Goal: Book appointment/travel/reservation

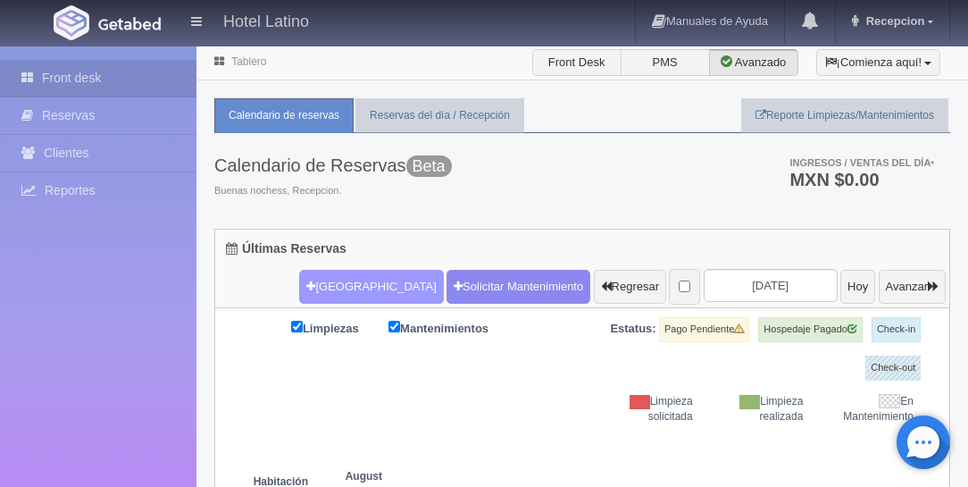
click at [339, 284] on button "[GEOGRAPHIC_DATA]" at bounding box center [371, 287] width 144 height 34
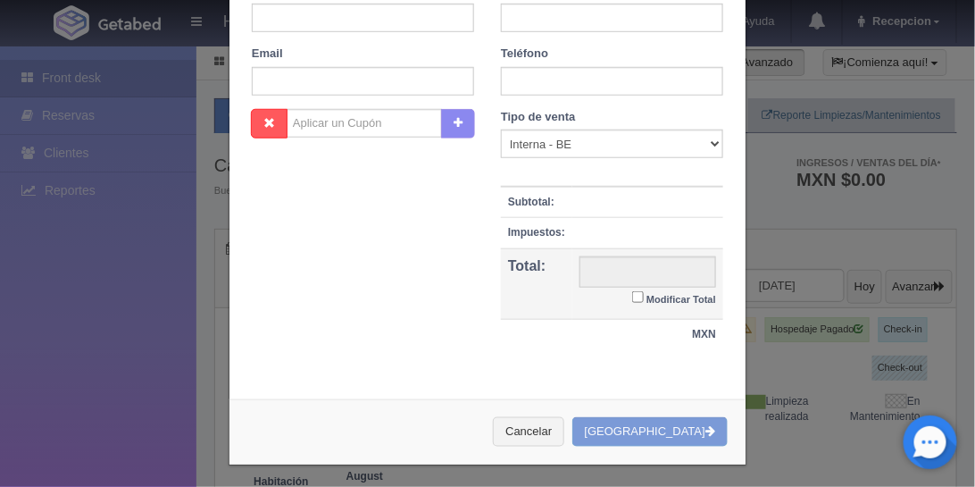
checkbox input "false"
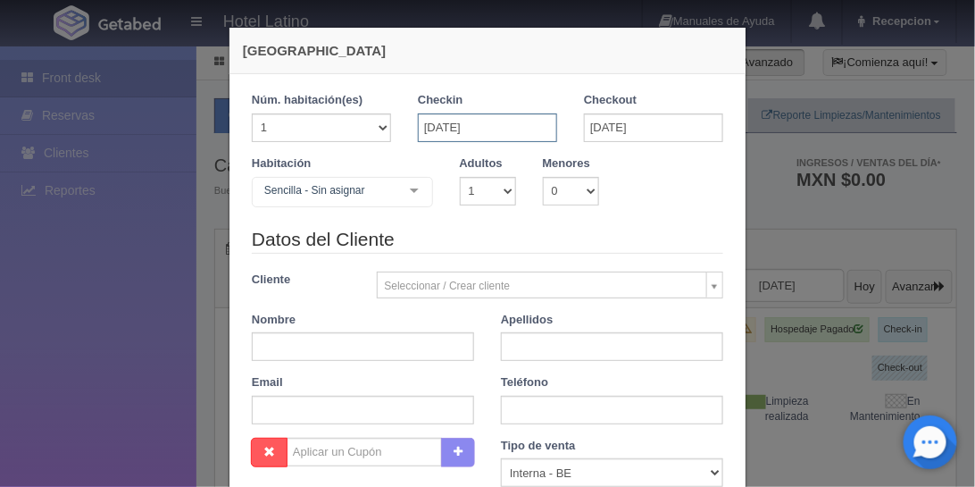
click at [440, 129] on input "14-08-2025" at bounding box center [487, 127] width 139 height 29
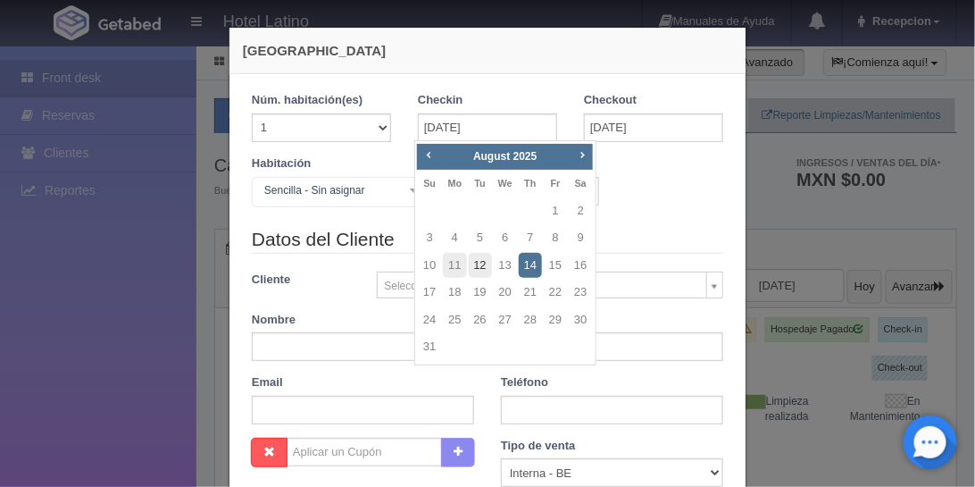
click at [484, 262] on link "12" at bounding box center [480, 266] width 23 height 26
type input "12-08-2025"
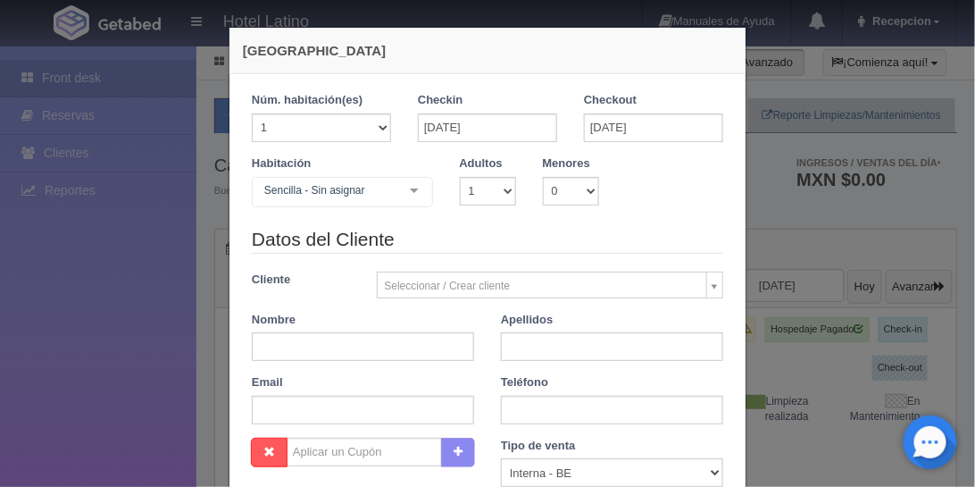
checkbox input "false"
click at [605, 115] on input "18-08-2025" at bounding box center [653, 127] width 139 height 29
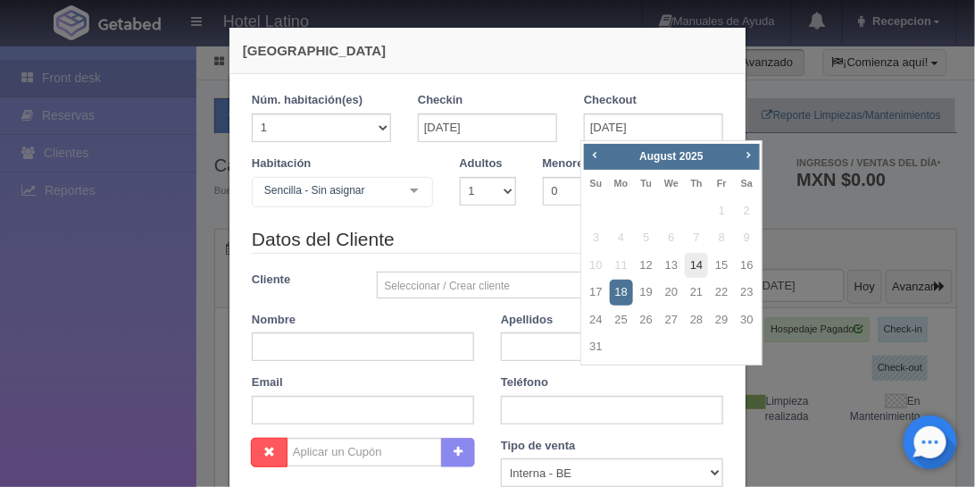
click at [693, 263] on link "14" at bounding box center [696, 266] width 23 height 26
type input "14-08-2025"
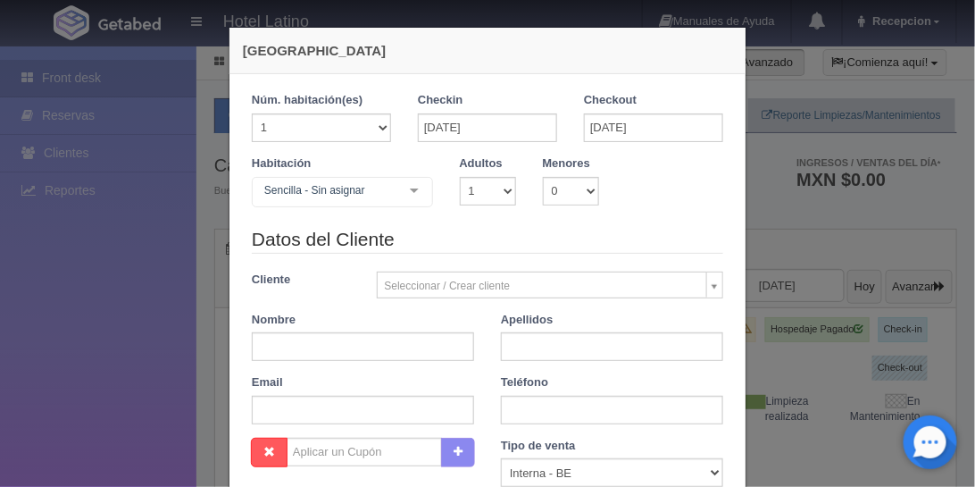
click at [412, 182] on div at bounding box center [415, 191] width 36 height 27
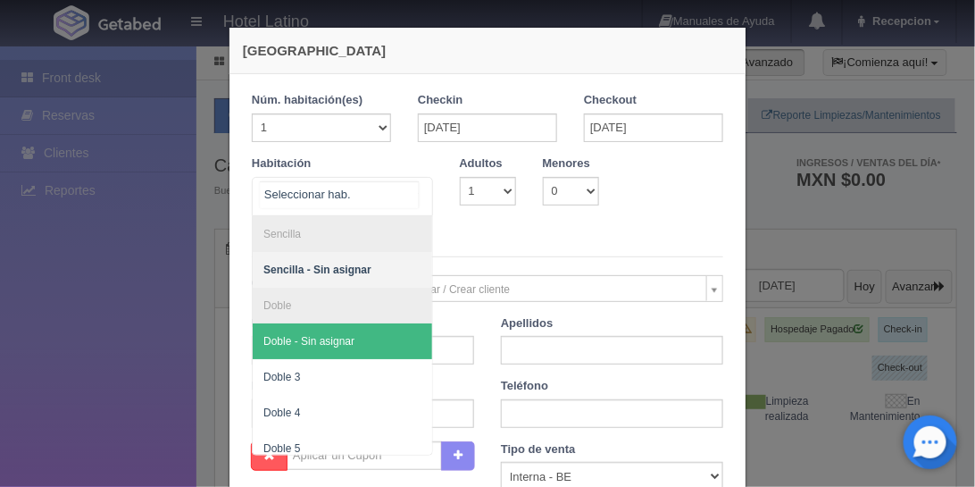
click at [345, 339] on span "Doble - Sin asignar" at bounding box center [308, 341] width 91 height 13
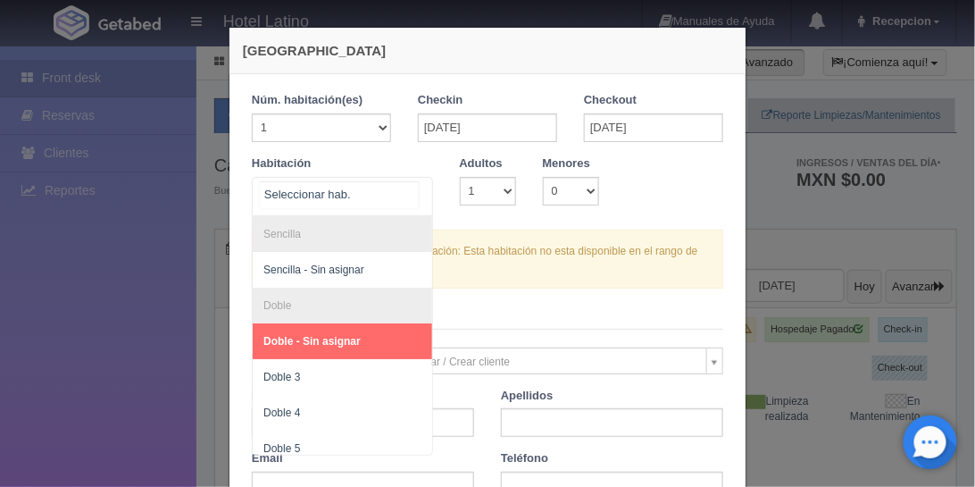
click at [406, 188] on div at bounding box center [415, 191] width 36 height 27
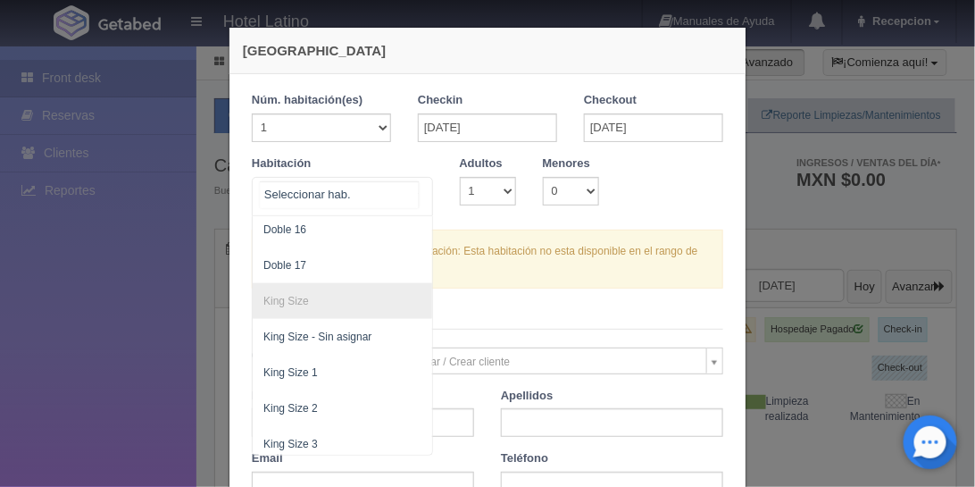
scroll to position [612, 0]
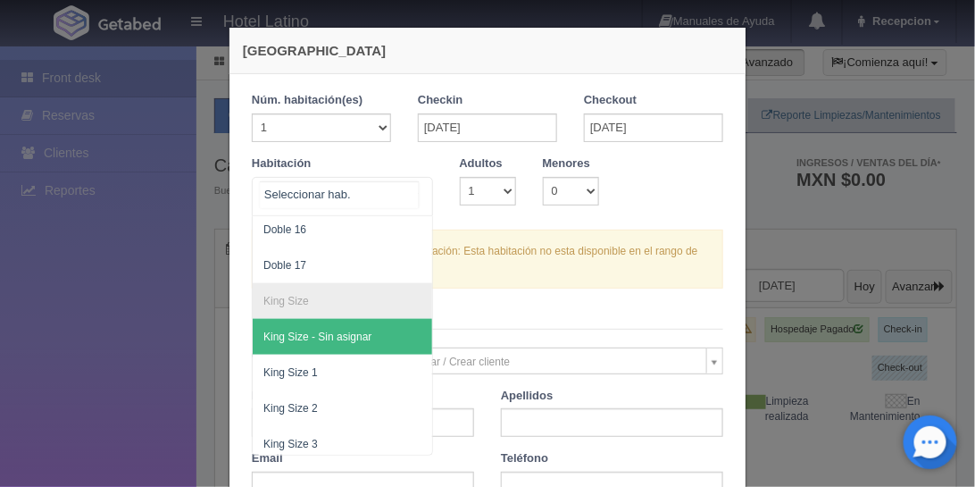
click at [347, 331] on span "King Size - Sin asignar" at bounding box center [317, 336] width 108 height 13
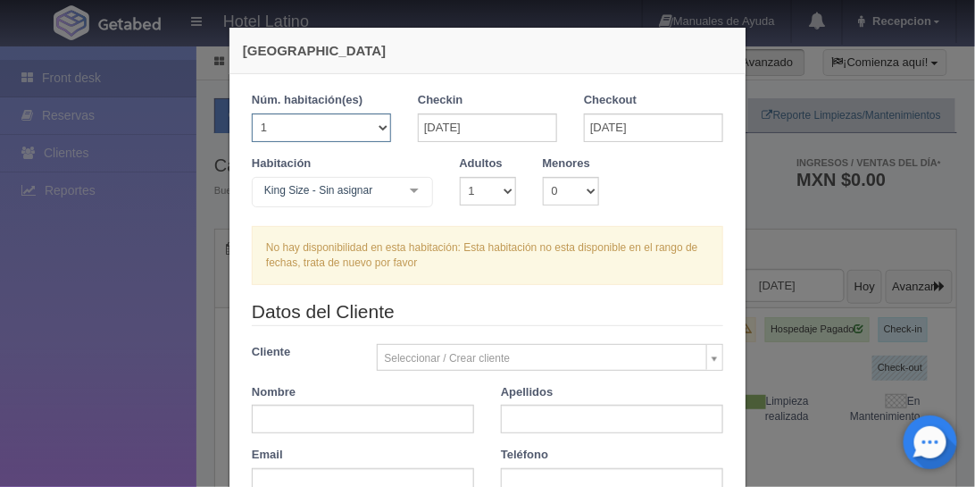
click at [380, 126] on select "1 2 3 4 5 6 7 8 9 10 11 12 13 14 15 16 17 18 19 20" at bounding box center [321, 127] width 139 height 29
click at [252, 113] on select "1 2 3 4 5 6 7 8 9 10 11 12 13 14 15 16 17 18 19 20" at bounding box center [321, 127] width 139 height 29
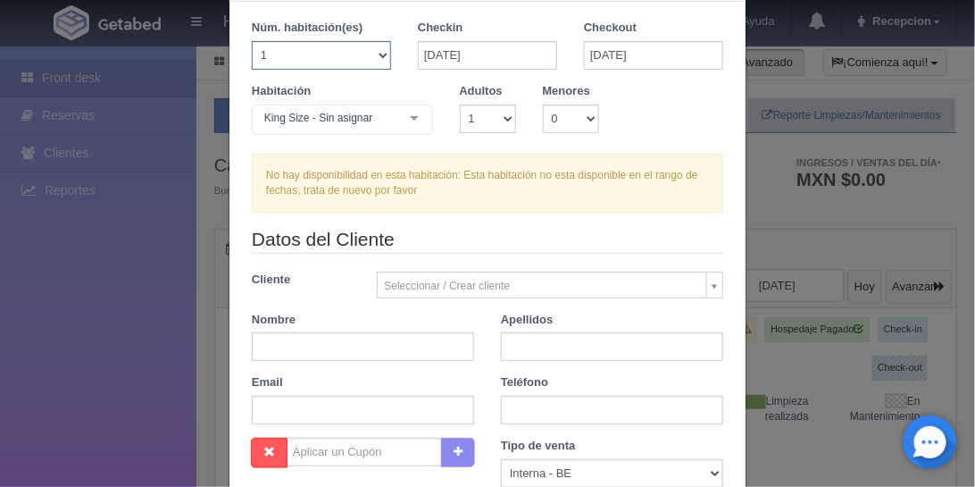
scroll to position [0, 0]
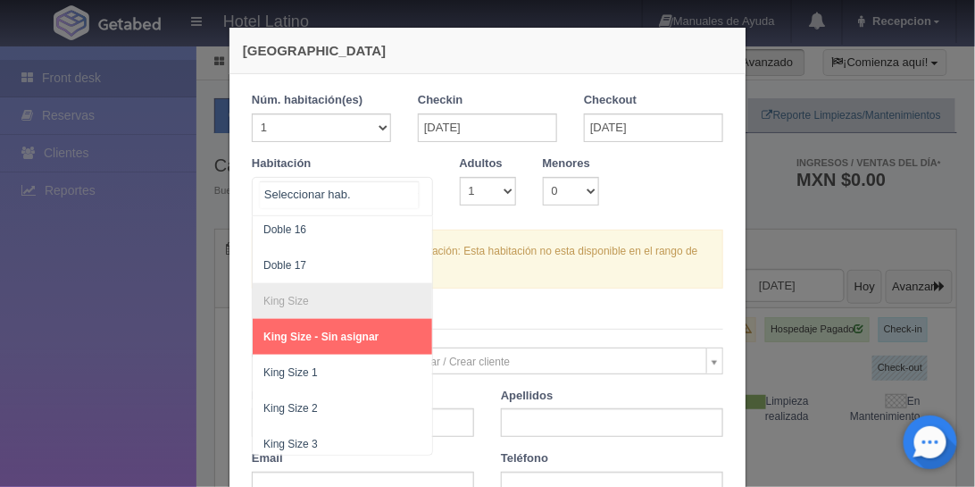
click at [405, 193] on div at bounding box center [415, 191] width 36 height 27
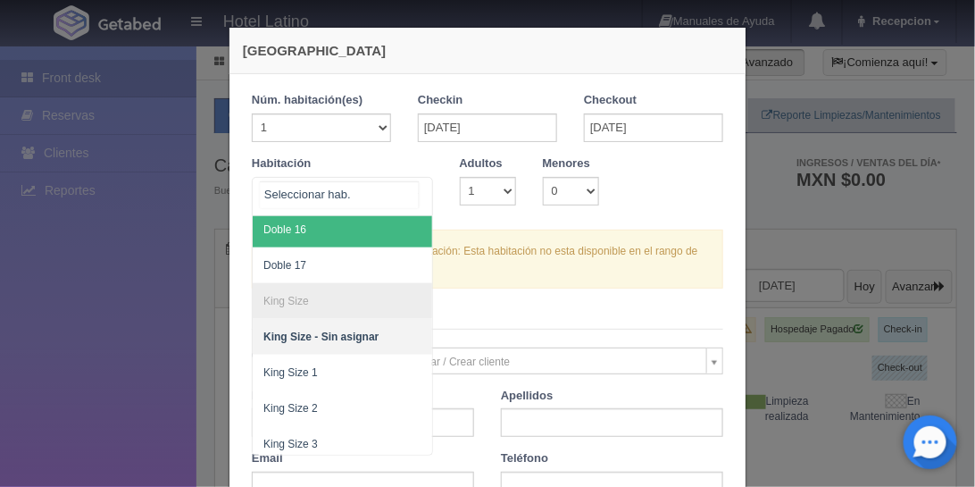
click at [395, 232] on span "Doble 16" at bounding box center [343, 230] width 180 height 36
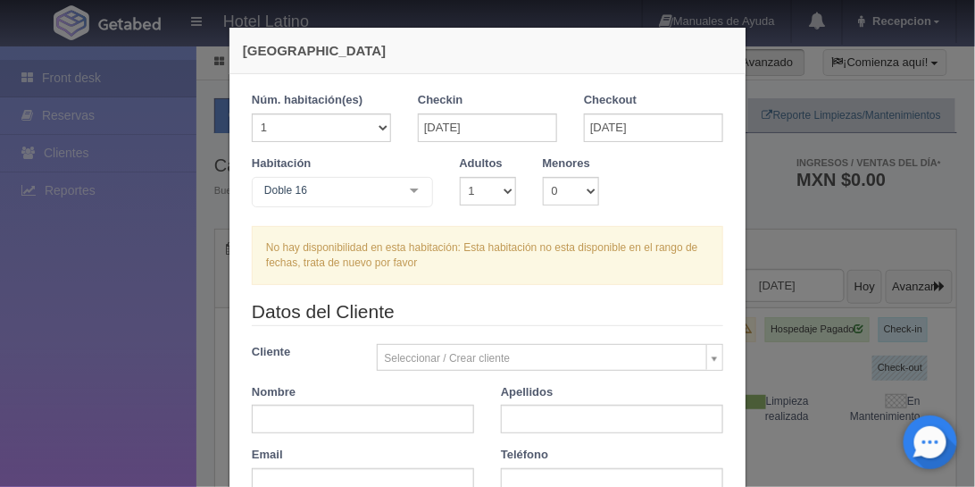
checkbox input "false"
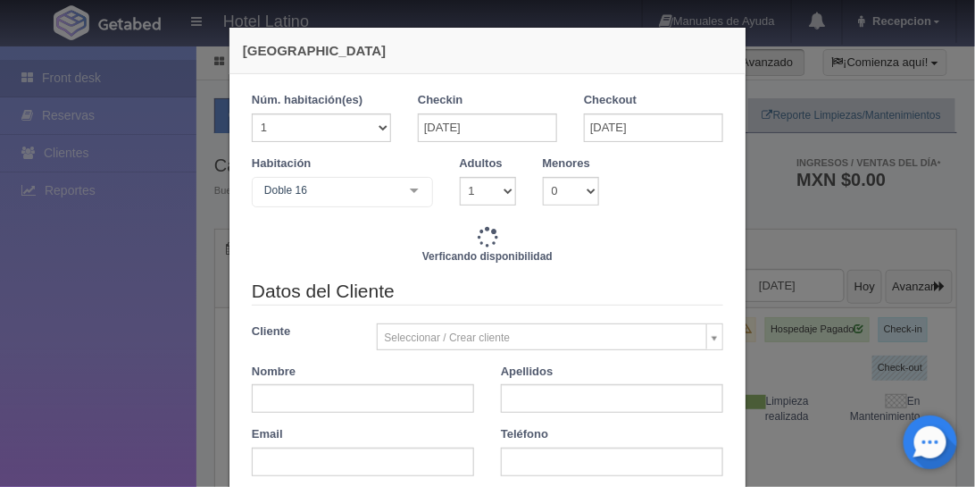
type input "1540.00"
checkbox input "false"
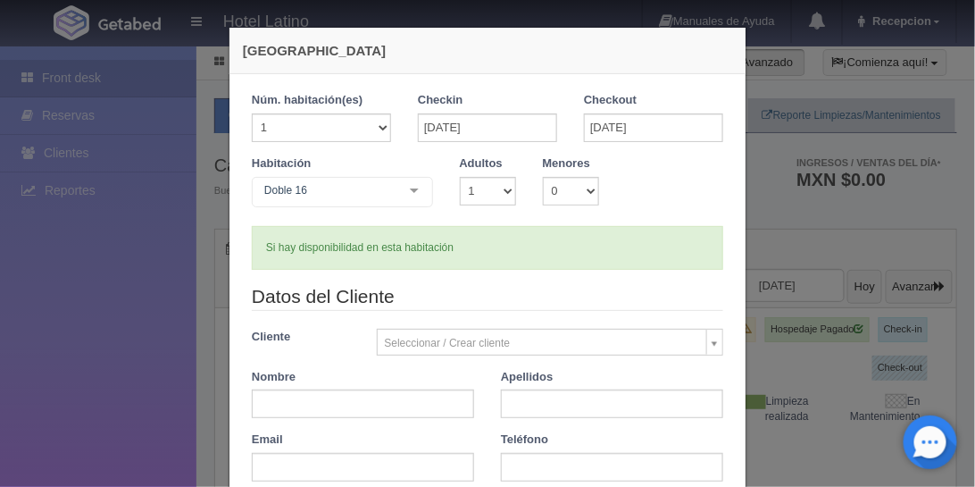
click at [412, 189] on div at bounding box center [415, 191] width 36 height 27
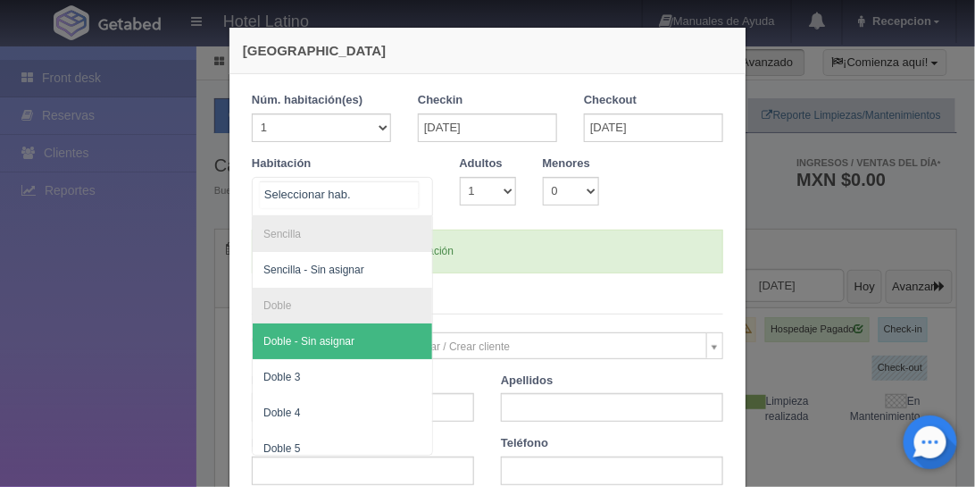
click at [327, 338] on span "Doble - Sin asignar" at bounding box center [308, 341] width 91 height 13
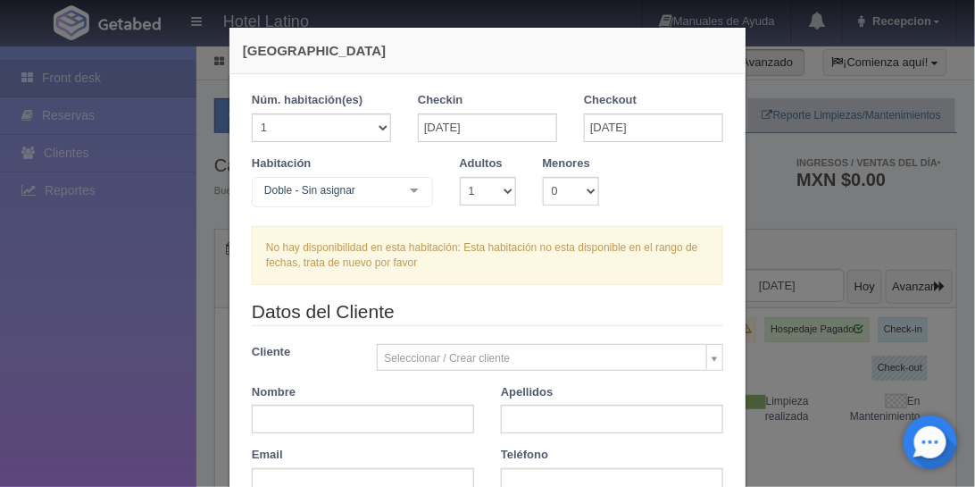
click at [416, 196] on div at bounding box center [415, 191] width 36 height 27
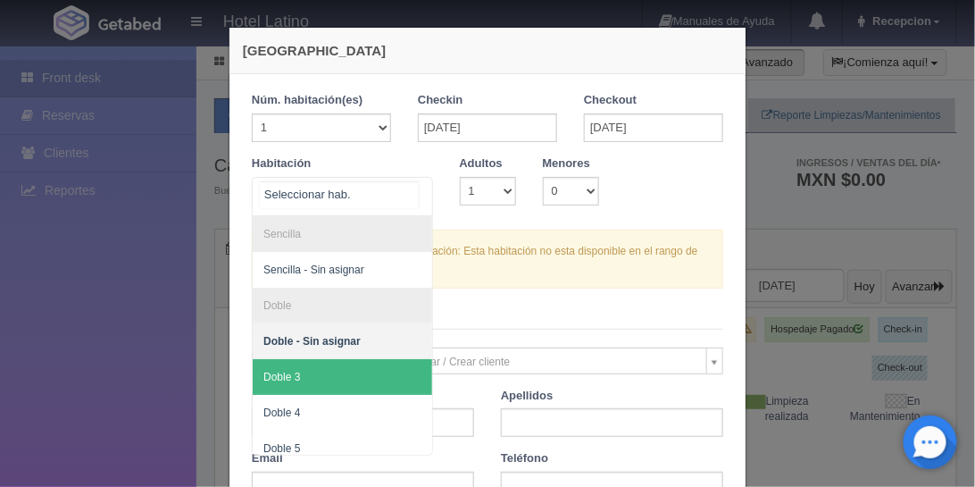
click at [351, 365] on span "Doble 3" at bounding box center [343, 377] width 180 height 36
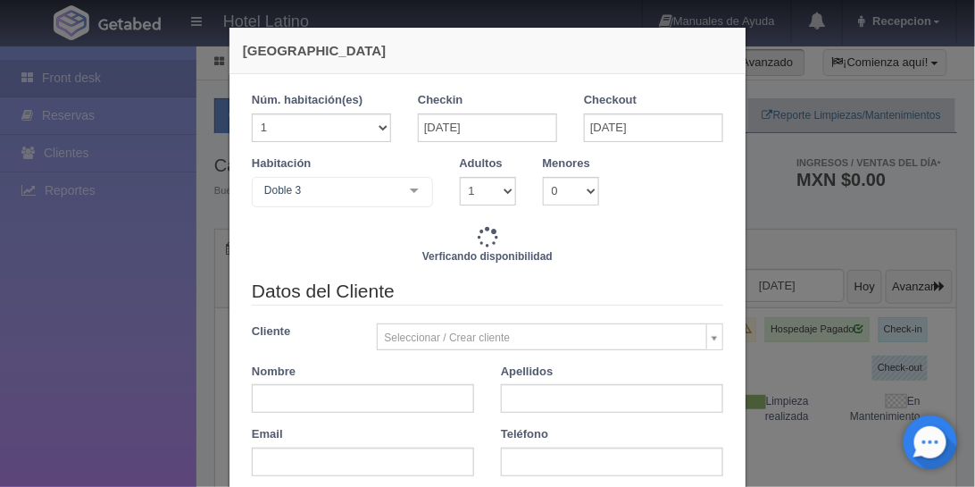
checkbox input "false"
type input "1540.00"
checkbox input "false"
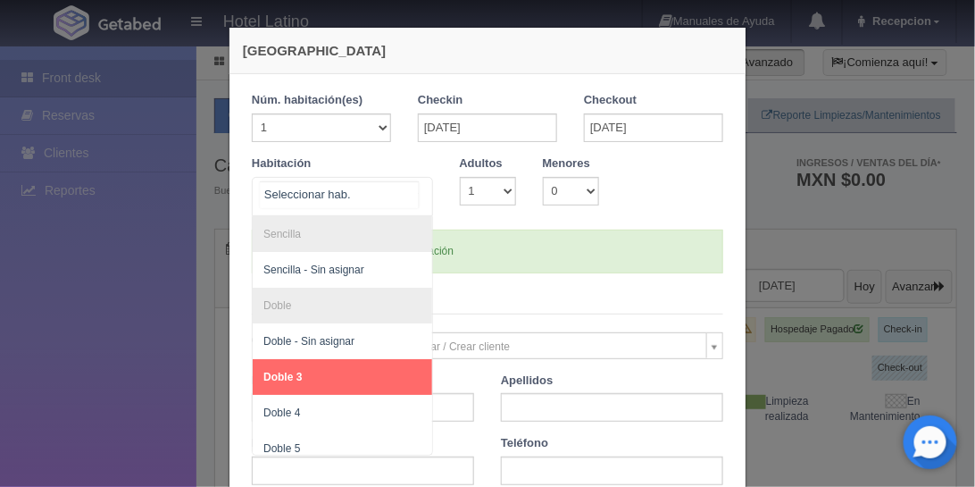
click at [405, 189] on div at bounding box center [415, 191] width 36 height 27
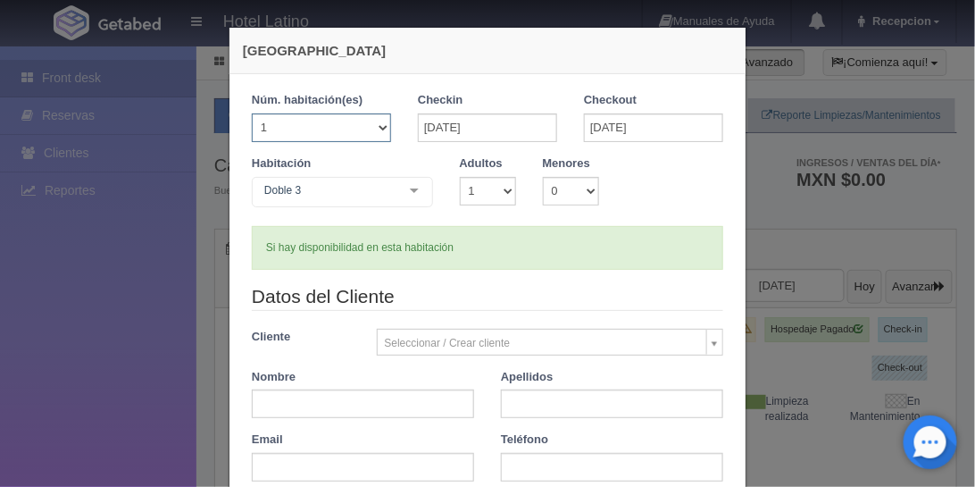
click at [380, 122] on select "1 2 3 4 5 6 7 8 9 10 11 12 13 14 15 16 17 18 19 20" at bounding box center [321, 127] width 139 height 29
click at [376, 130] on select "1 2 3 4 5 6 7 8 9 10 11 12 13 14 15 16 17 18 19 20" at bounding box center [321, 127] width 139 height 29
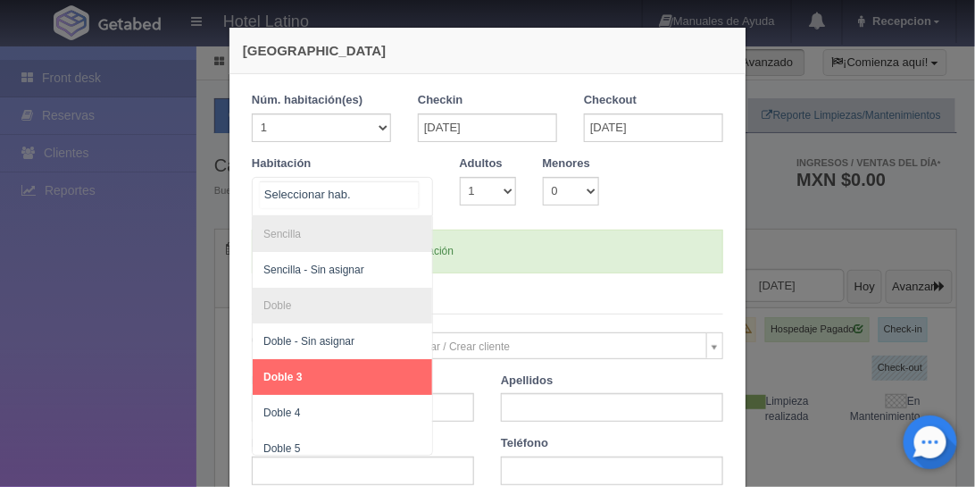
click at [413, 186] on div at bounding box center [415, 191] width 36 height 27
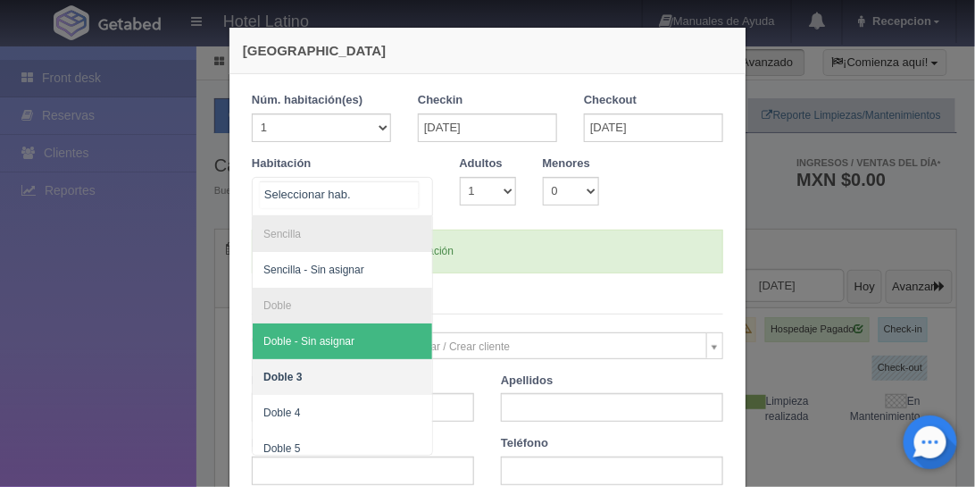
click at [334, 341] on span "Doble - Sin asignar" at bounding box center [308, 341] width 91 height 13
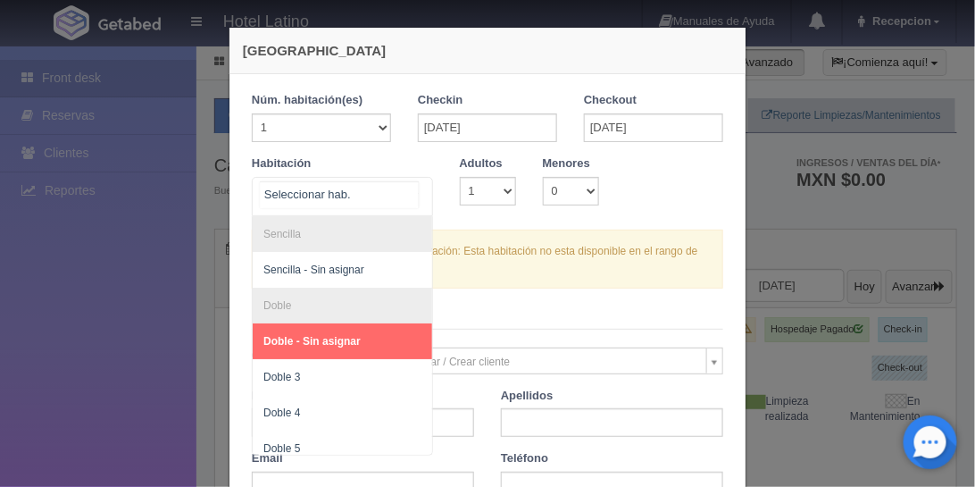
click at [405, 188] on div at bounding box center [415, 191] width 36 height 27
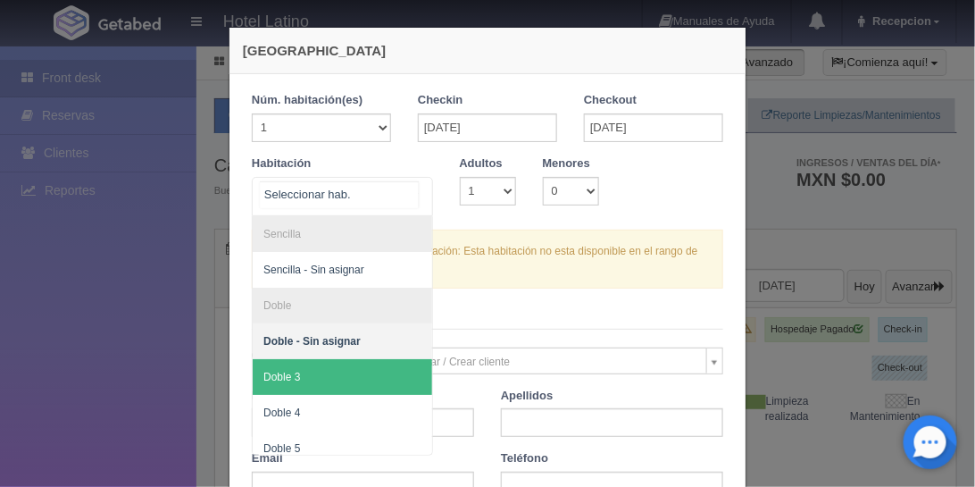
click at [361, 367] on span "Doble 3" at bounding box center [343, 377] width 180 height 36
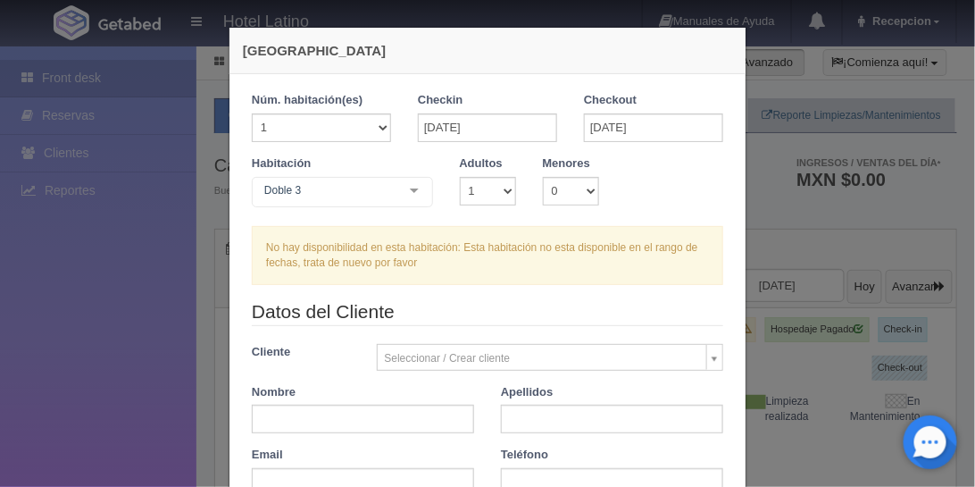
checkbox input "false"
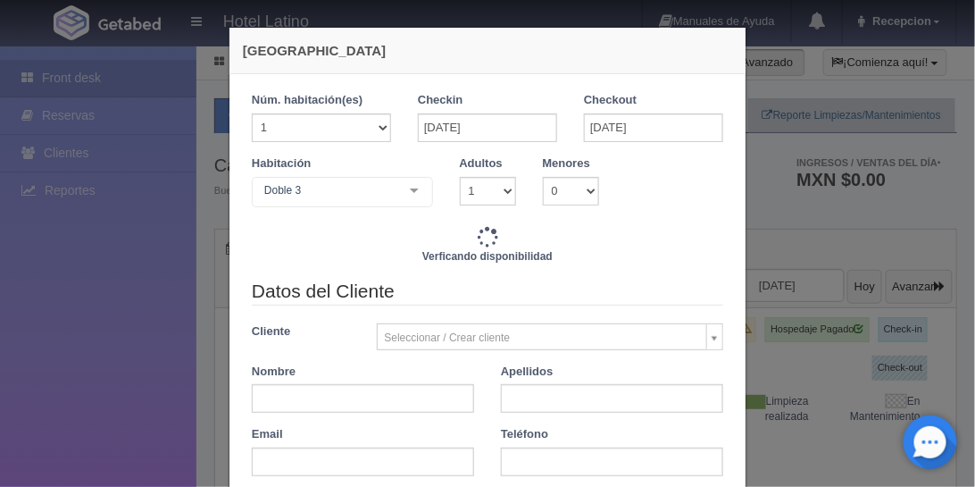
type input "1540.00"
checkbox input "false"
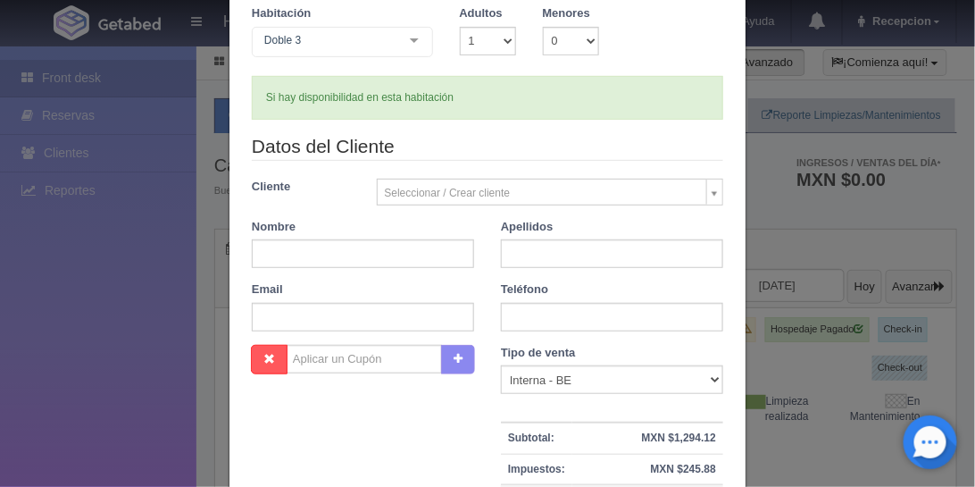
scroll to position [153, 0]
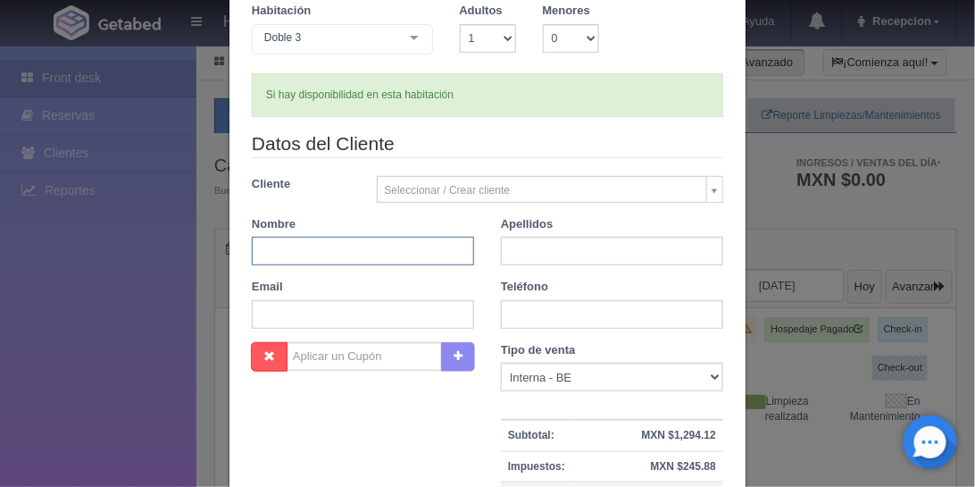
click at [278, 255] on input "text" at bounding box center [363, 251] width 222 height 29
type input "leonardo"
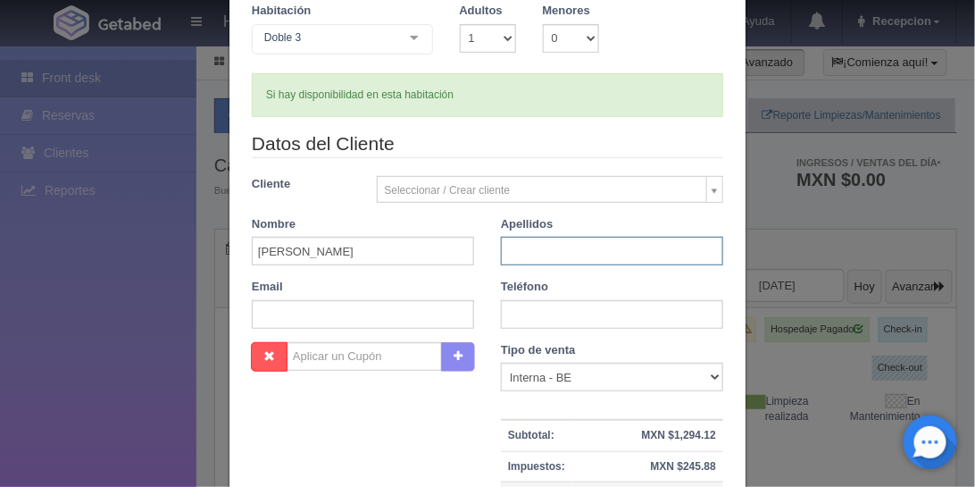
click at [507, 246] on input "text" at bounding box center [612, 251] width 222 height 29
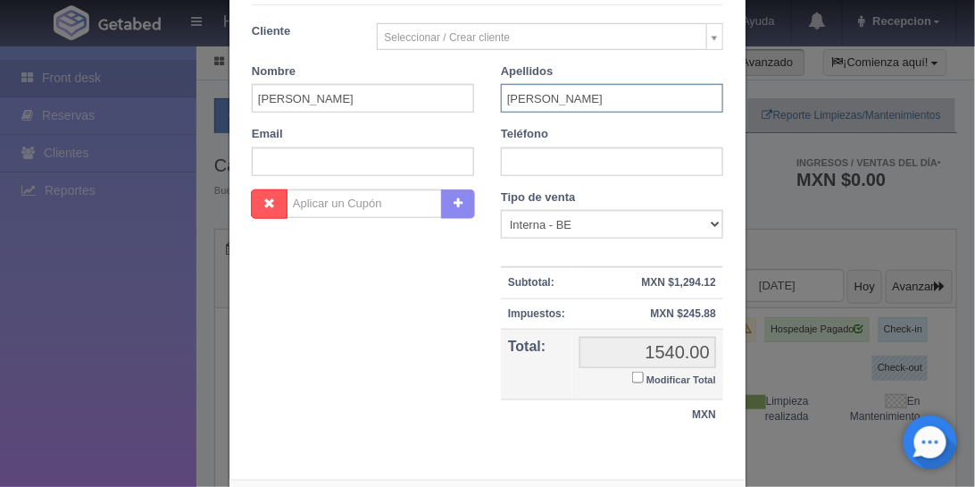
type input "martinez perez"
click at [514, 162] on input "text" at bounding box center [612, 161] width 222 height 29
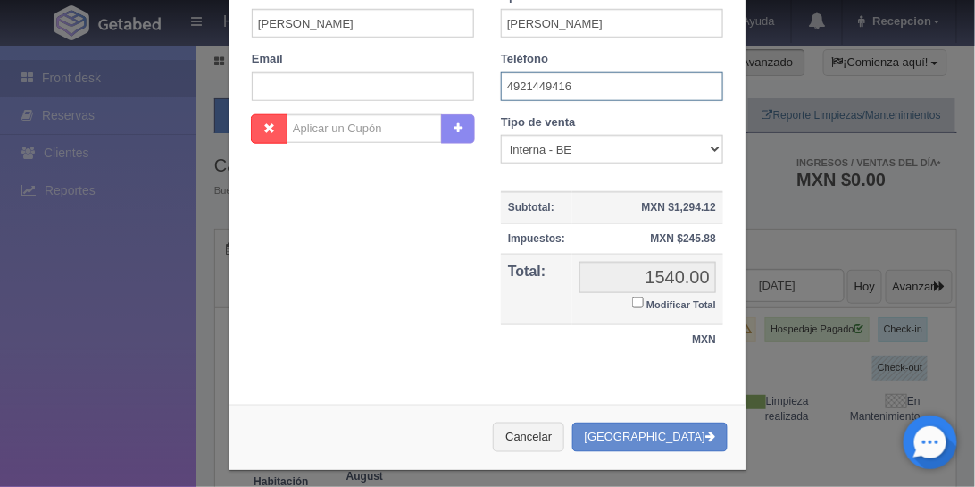
scroll to position [386, 0]
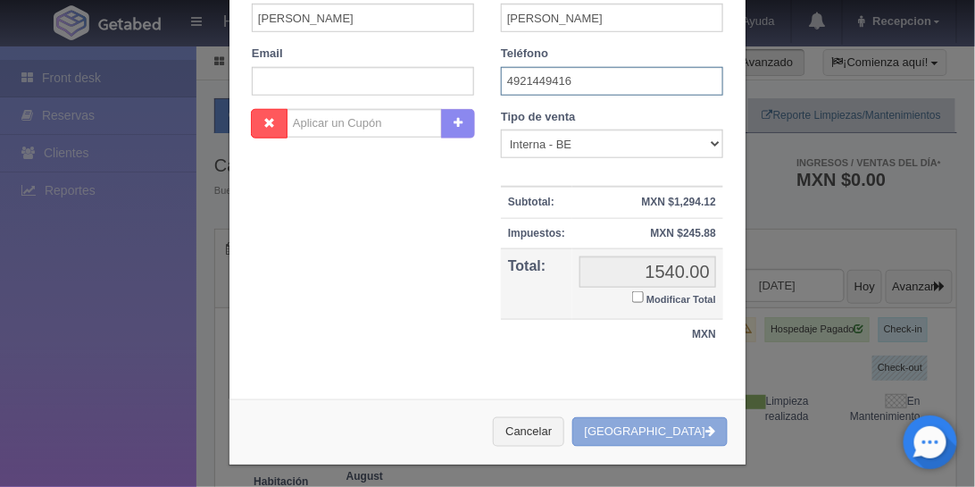
type input "4921449416"
click at [622, 422] on button "[GEOGRAPHIC_DATA]" at bounding box center [649, 431] width 155 height 29
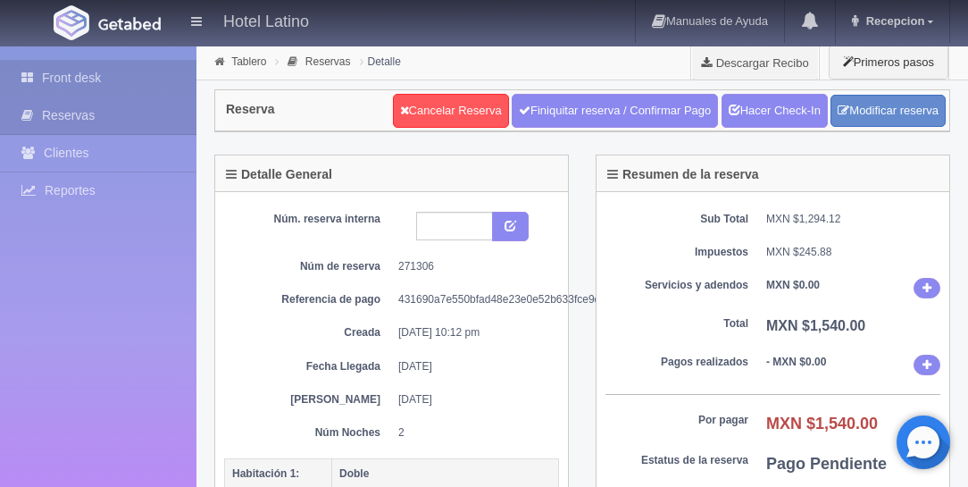
click at [86, 79] on link "Front desk" at bounding box center [98, 78] width 196 height 37
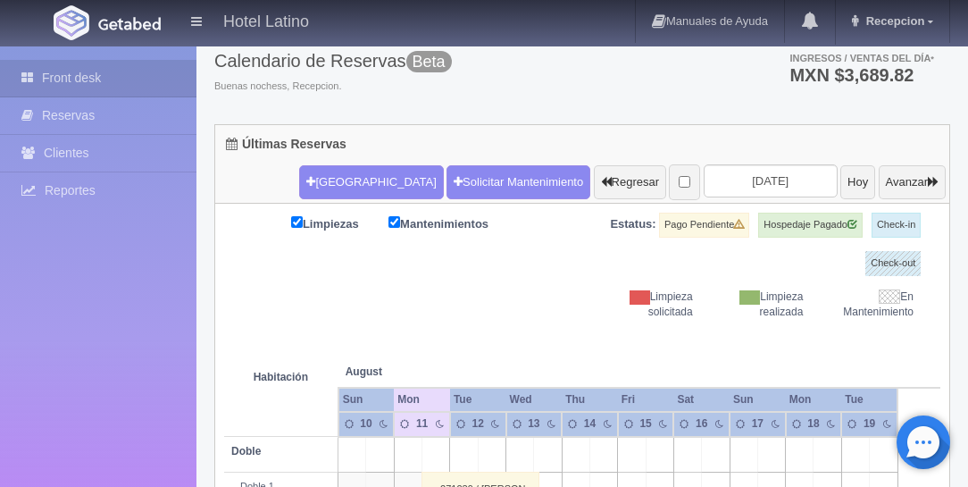
scroll to position [102, 0]
